Goal: Communication & Community: Participate in discussion

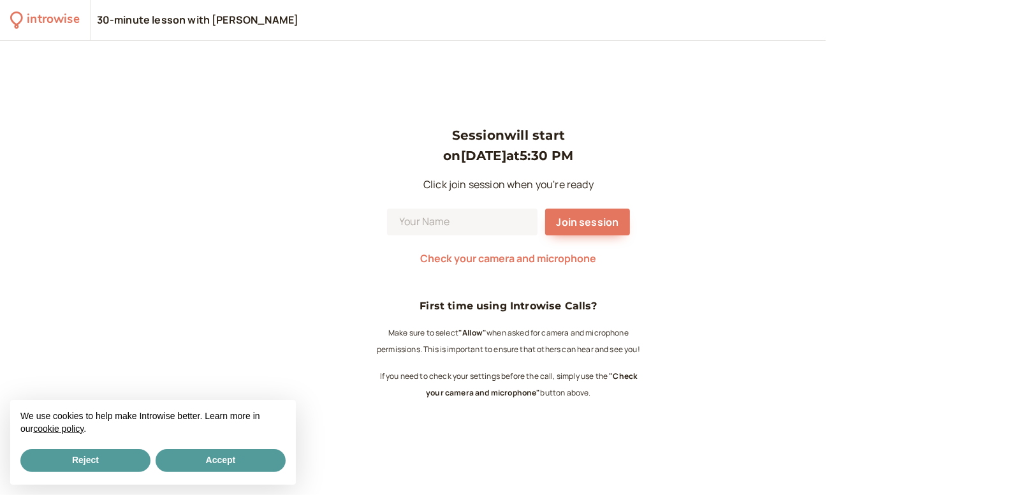
click at [256, 446] on div "We use cookies to help make Introwise better. Learn more in our cookie policy ." at bounding box center [153, 423] width 286 height 47
click at [250, 466] on button "Accept" at bounding box center [221, 460] width 130 height 23
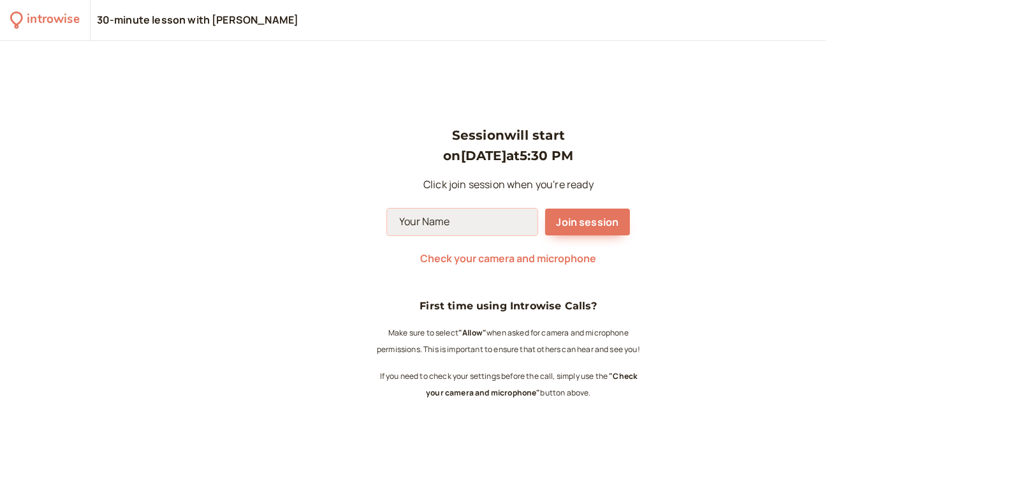
click at [430, 222] on input at bounding box center [462, 222] width 150 height 27
type input "[PERSON_NAME]"
click at [594, 226] on span "Join session" at bounding box center [588, 222] width 62 height 14
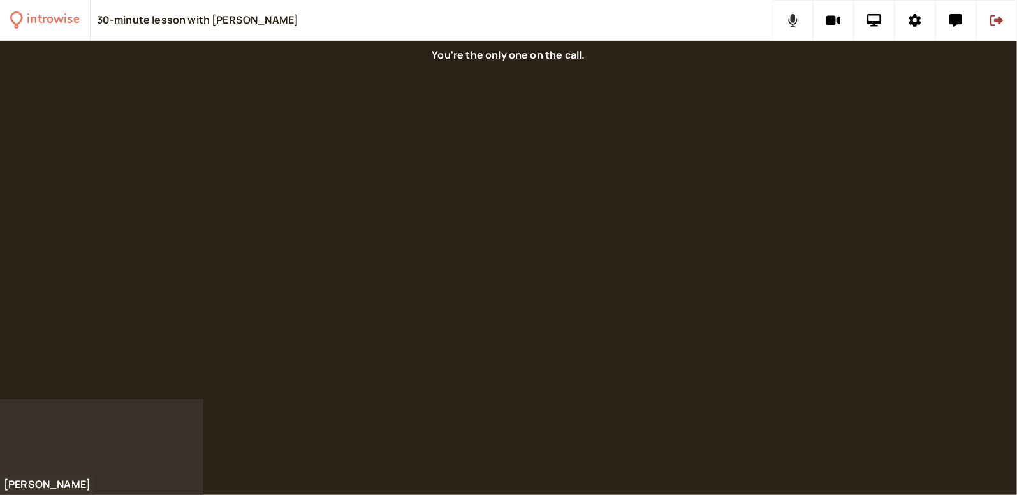
click at [793, 24] on icon at bounding box center [793, 20] width 10 height 13
click at [827, 24] on icon at bounding box center [833, 21] width 15 height 10
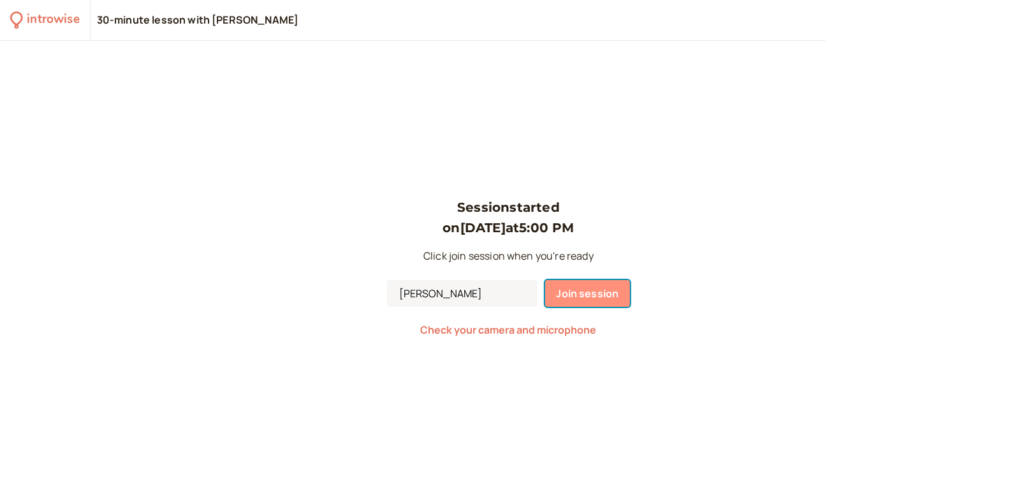
click at [552, 302] on button "Join session" at bounding box center [587, 293] width 85 height 27
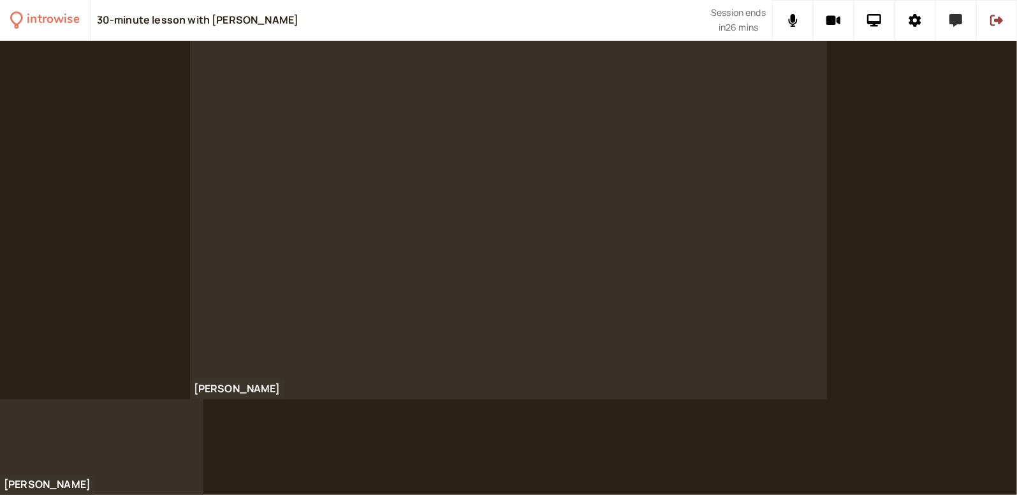
click at [957, 27] on button at bounding box center [956, 20] width 41 height 41
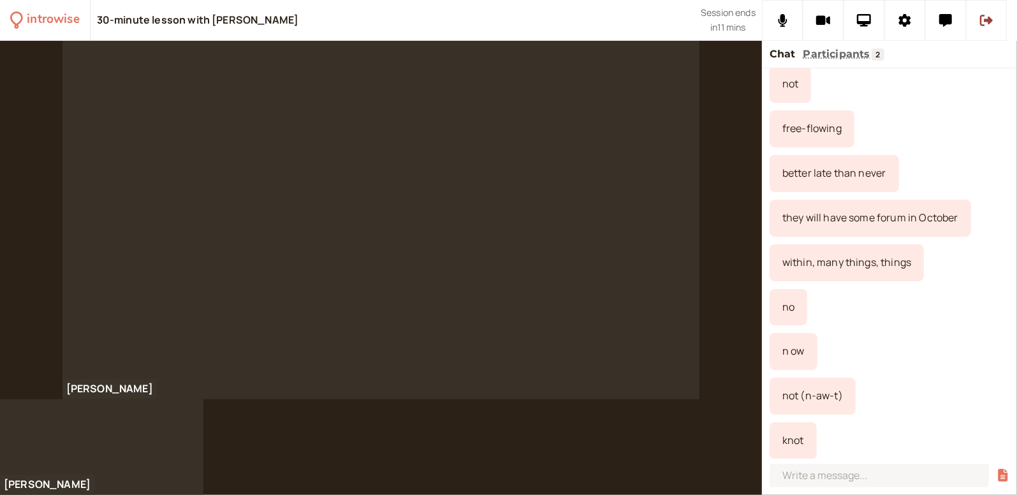
scroll to position [240, 0]
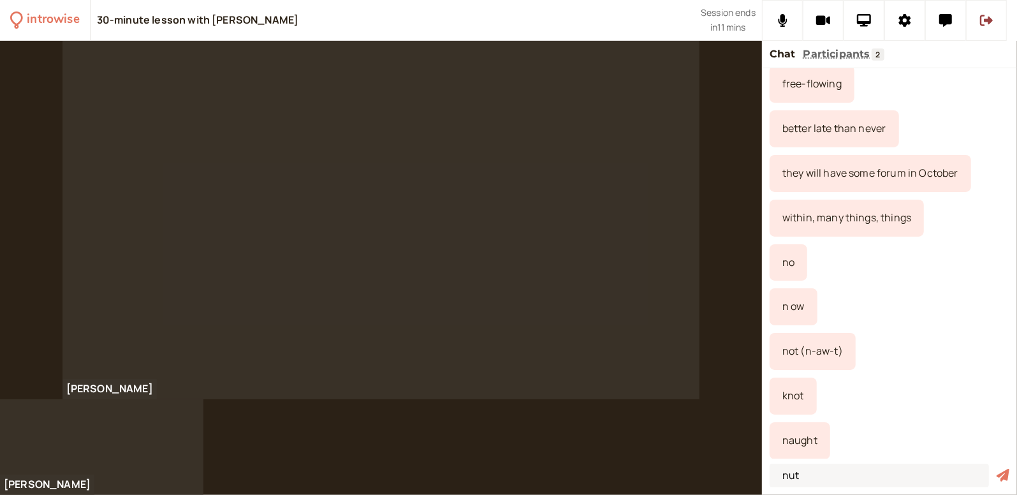
type input "nut"
click at [997, 469] on button "submit" at bounding box center [1003, 475] width 13 height 13
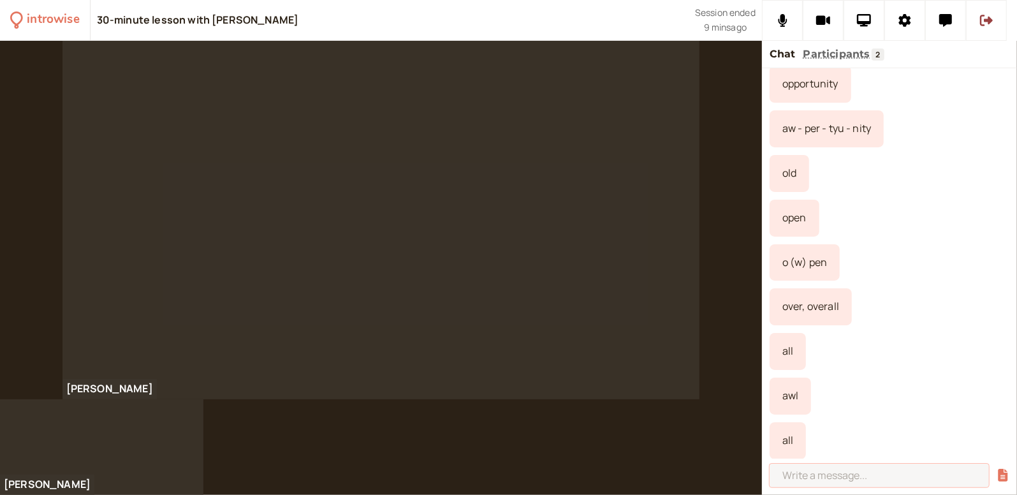
scroll to position [1117, 0]
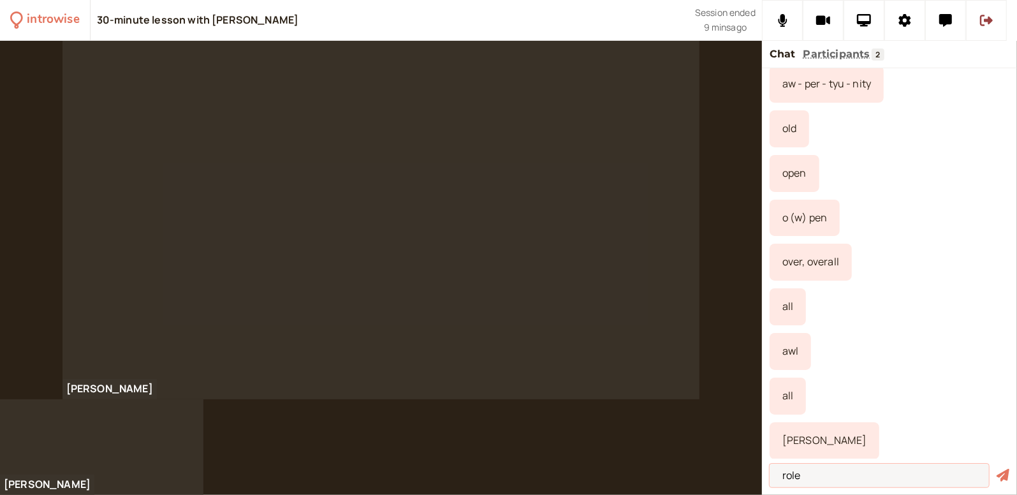
type input "role"
click at [997, 469] on button "submit" at bounding box center [1003, 475] width 13 height 13
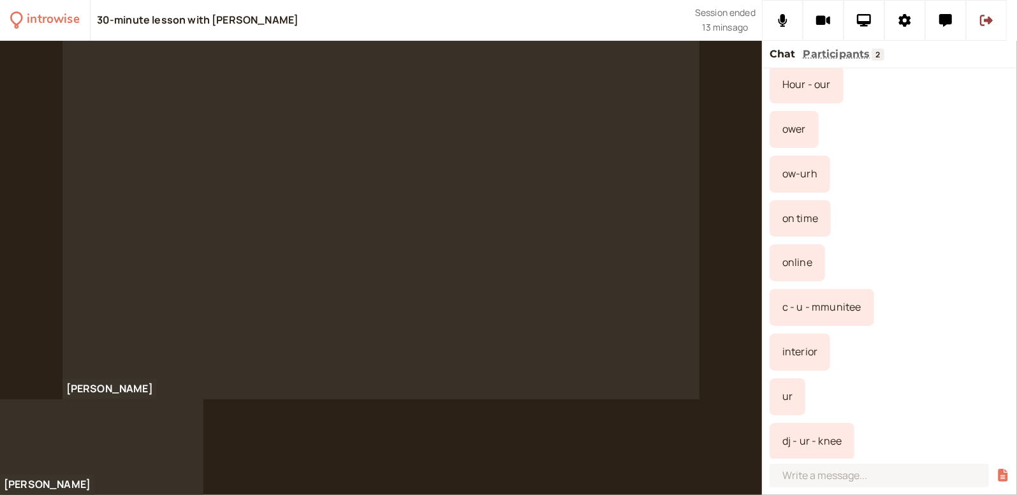
scroll to position [1631, 0]
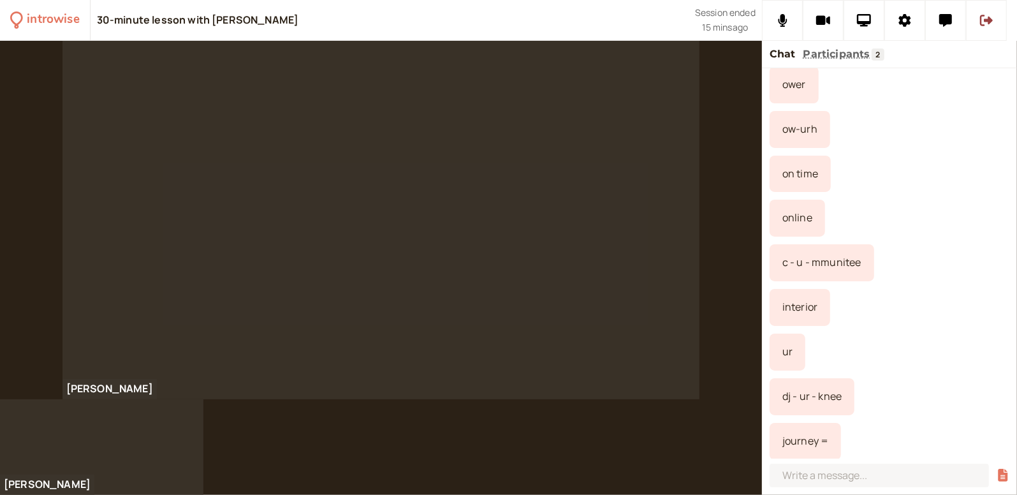
click at [715, 131] on div "[PERSON_NAME]" at bounding box center [381, 220] width 762 height 358
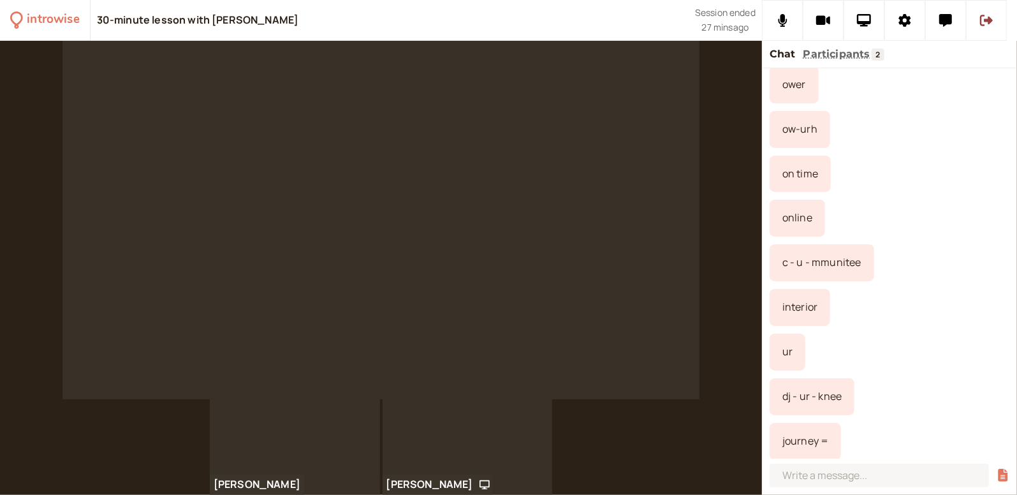
scroll to position [1724, 0]
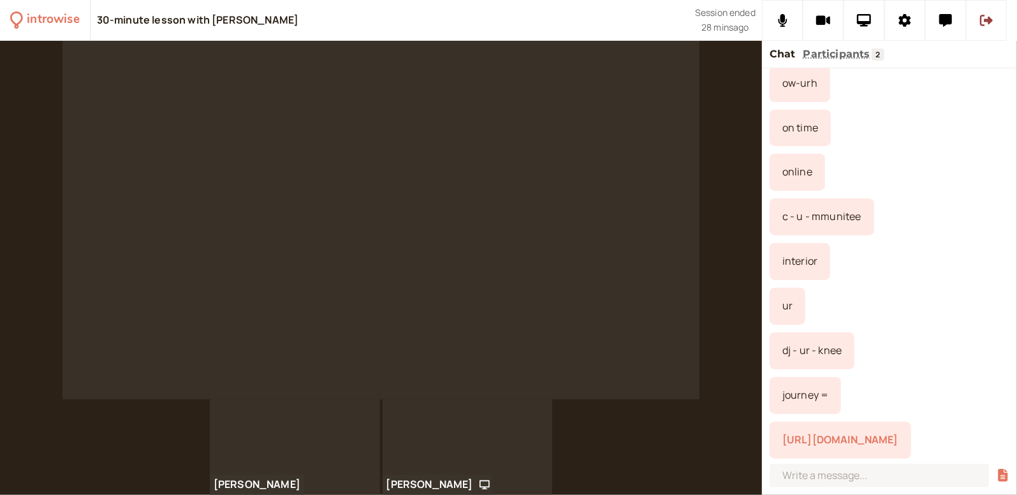
click at [847, 432] on link "[URL][DOMAIN_NAME]" at bounding box center [840, 439] width 116 height 14
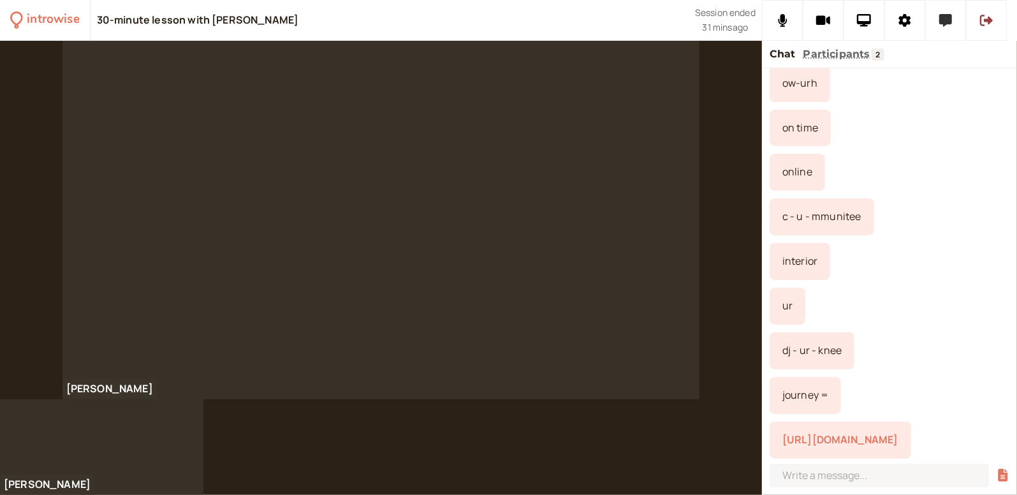
click at [944, 33] on button at bounding box center [945, 20] width 41 height 41
